Goal: Find specific fact: Find contact information

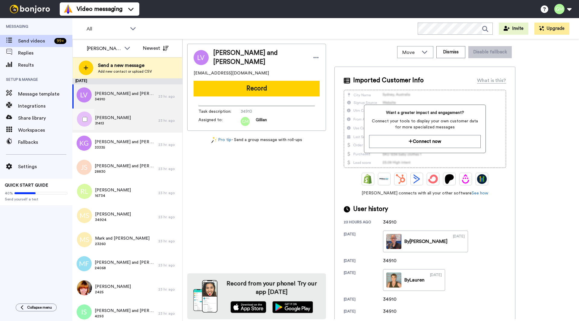
click at [133, 121] on div "Ivy Lim McPherson 31413" at bounding box center [115, 121] width 86 height 24
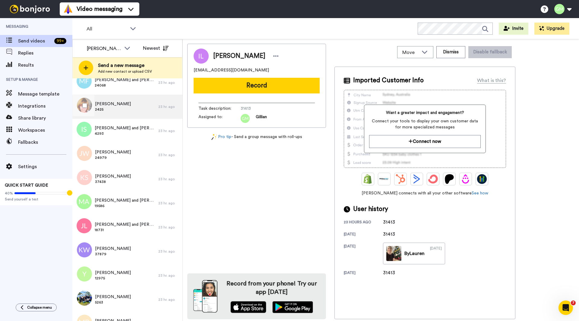
scroll to position [241, 0]
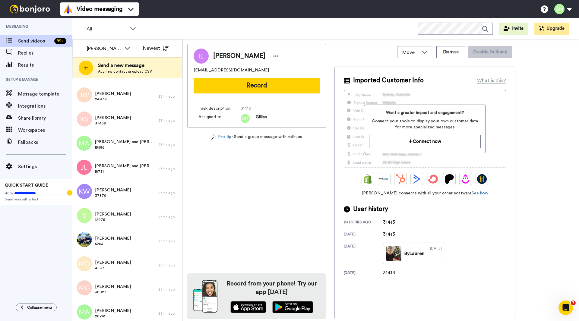
click at [219, 163] on div "Ivy Lim McPherson Normivy@gmail.com Record Task description : 31413 Assigned to…" at bounding box center [256, 182] width 139 height 276
click at [316, 207] on div "Ivy Lim McPherson Normivy@gmail.com Record Task description : 31413 Assigned to…" at bounding box center [256, 182] width 139 height 276
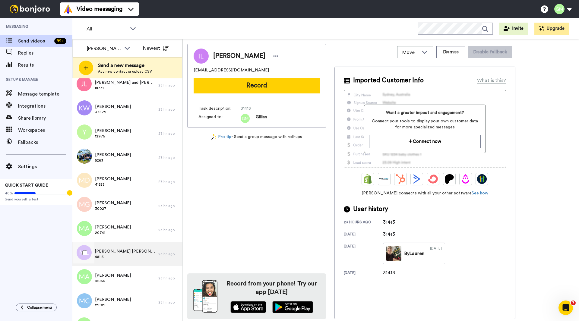
scroll to position [366, 0]
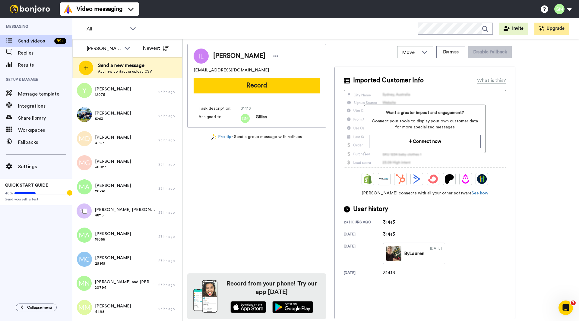
drag, startPoint x: 108, startPoint y: 203, endPoint x: 286, endPoint y: 207, distance: 177.9
click at [285, 207] on div "Ivy Lim McPherson Normivy@gmail.com Record Task description : 31413 Assigned to…" at bounding box center [256, 182] width 139 height 276
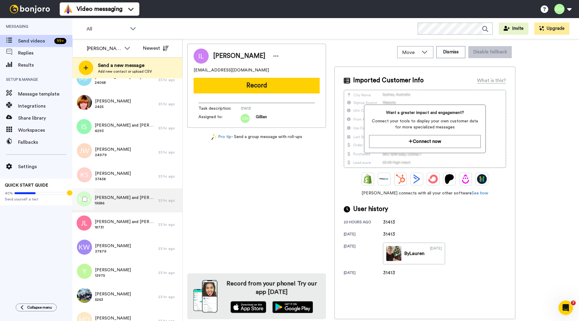
scroll to position [0, 0]
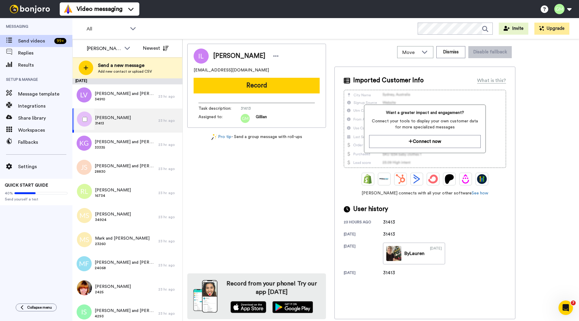
click at [127, 125] on span "31413" at bounding box center [113, 123] width 36 height 5
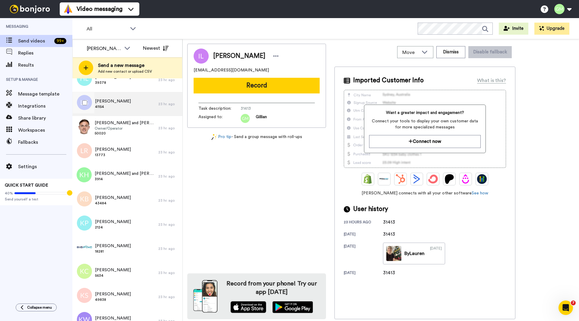
scroll to position [1090, 0]
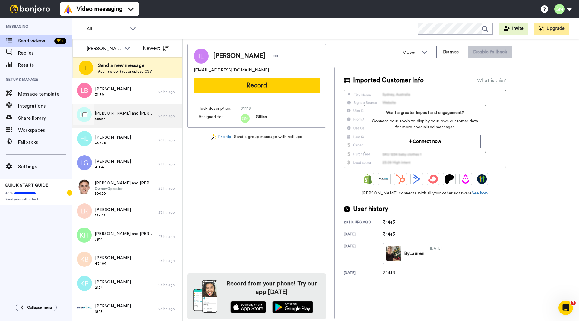
click at [132, 120] on span "45057" at bounding box center [125, 118] width 61 height 5
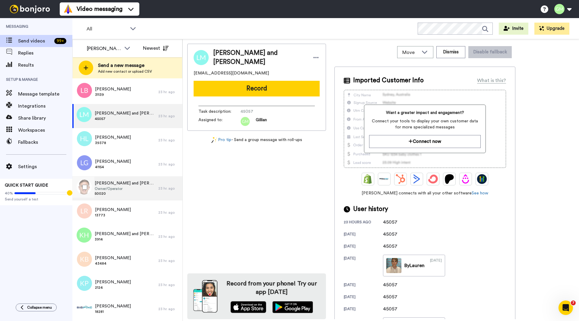
click at [131, 188] on span "Owner/Operator" at bounding box center [125, 188] width 61 height 5
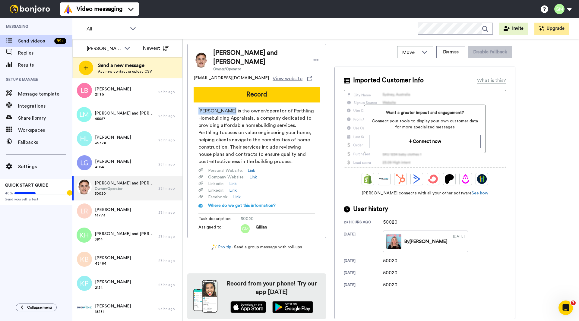
drag, startPoint x: 225, startPoint y: 103, endPoint x: 194, endPoint y: 104, distance: 31.4
click at [194, 107] on div "Luke Harris is the owner/operator of Perthling Homebuilding Appraisals, a compa…" at bounding box center [257, 170] width 126 height 126
click at [214, 107] on span "Luke Harris is the owner/operator of Perthling Homebuilding Appraisals, a compa…" at bounding box center [256, 136] width 116 height 58
drag, startPoint x: 223, startPoint y: 104, endPoint x: 199, endPoint y: 103, distance: 23.8
click at [199, 107] on span "Luke Harris is the owner/operator of Perthling Homebuilding Appraisals, a compa…" at bounding box center [256, 136] width 116 height 58
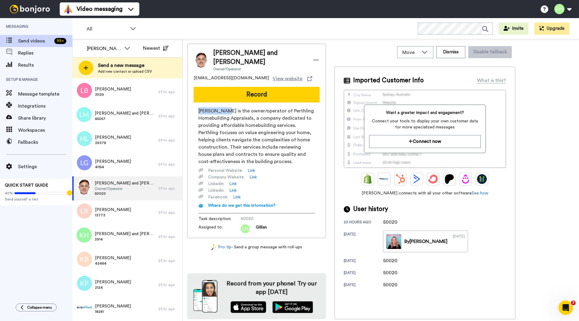
copy span "Luke Harris"
click at [235, 137] on span "Luke Harris is the owner/operator of Perthling Homebuilding Appraisals, a compa…" at bounding box center [256, 136] width 116 height 58
